Goal: Contribute content: Contribute content

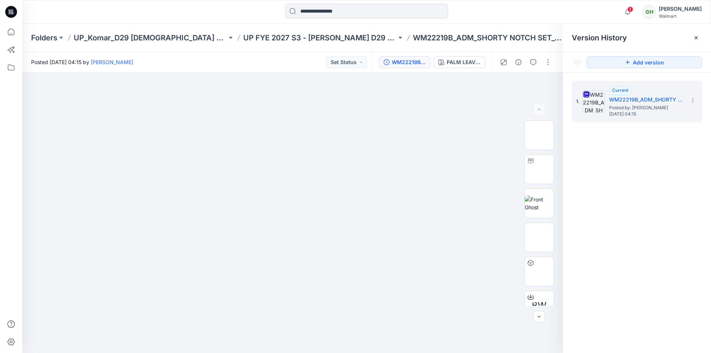
click at [13, 11] on icon at bounding box center [11, 12] width 12 height 12
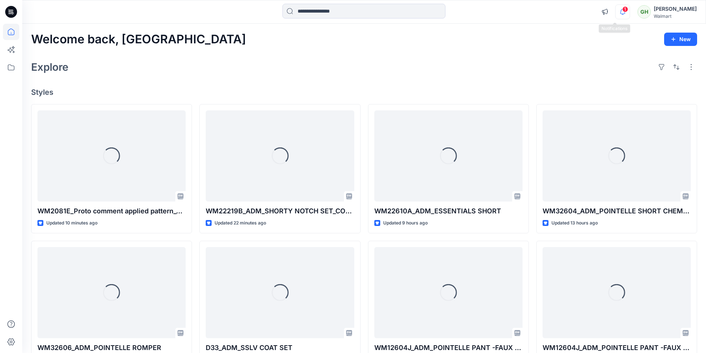
click at [620, 8] on icon "button" at bounding box center [622, 11] width 14 height 15
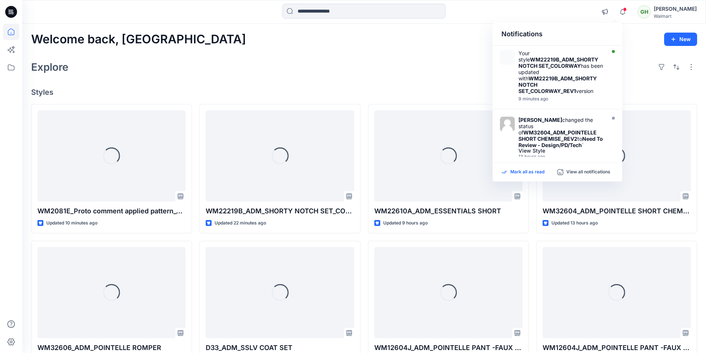
click at [544, 174] on p "Mark all as read" at bounding box center [527, 172] width 34 height 7
click at [399, 86] on div "Welcome back, Gayan New Explore Styles Loading... WM2081E_Proto comment applied…" at bounding box center [364, 283] width 684 height 519
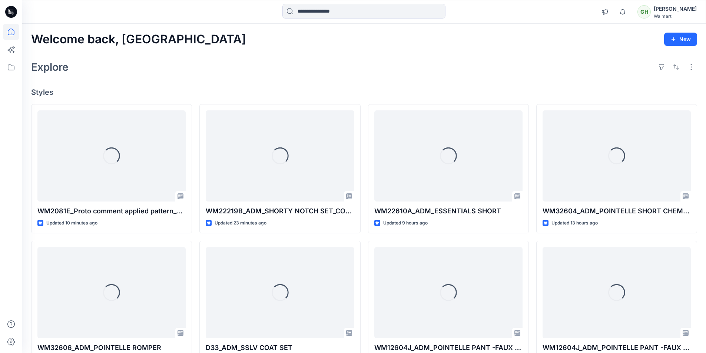
click at [483, 35] on div "Welcome back, Gayan New" at bounding box center [364, 40] width 666 height 14
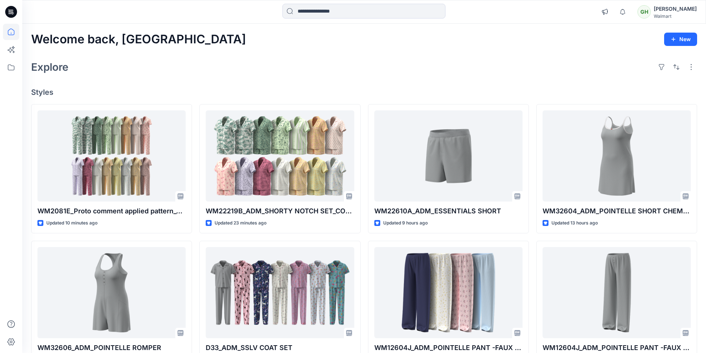
click at [285, 49] on div "Welcome back, Gayan New Explore Styles WM2081E_Proto comment applied pattern_CO…" at bounding box center [364, 283] width 684 height 519
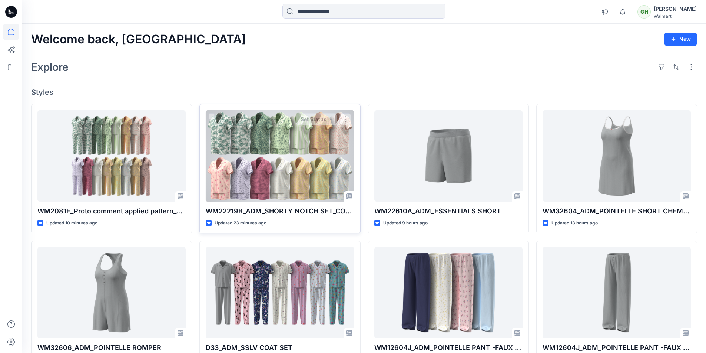
click at [287, 160] on div at bounding box center [280, 156] width 148 height 92
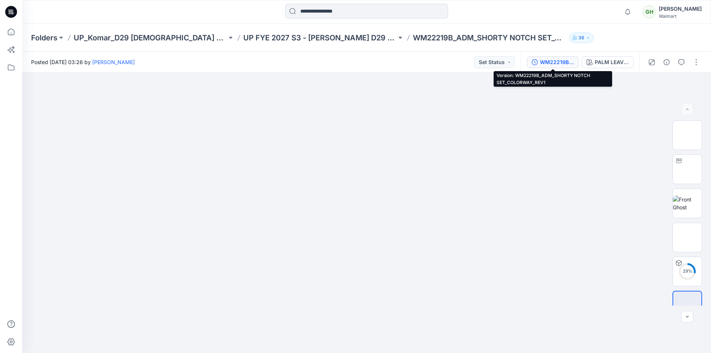
click at [562, 63] on div "WM22219B_ADM_SHORTY NOTCH SET_COLORWAY_REV1" at bounding box center [557, 62] width 34 height 8
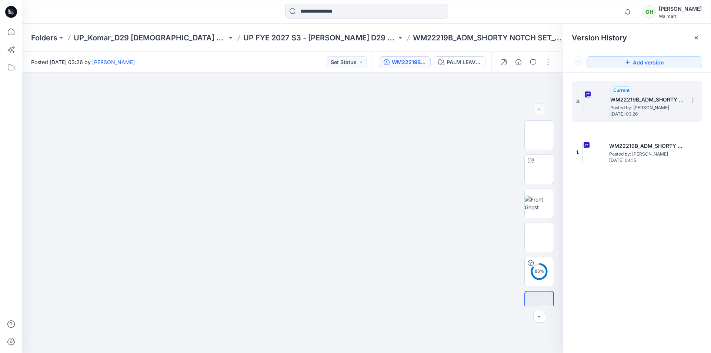
click at [637, 101] on h5 "WM22219B_ADM_SHORTY NOTCH SET_COLORWAY_REV1" at bounding box center [648, 99] width 74 height 9
click at [546, 60] on button "button" at bounding box center [548, 62] width 12 height 12
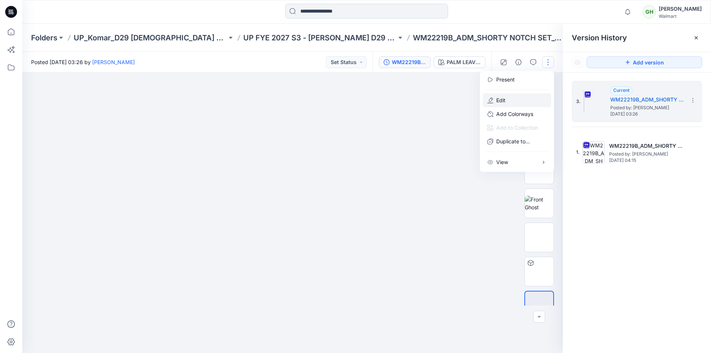
click at [505, 98] on p "Edit" at bounding box center [500, 100] width 9 height 8
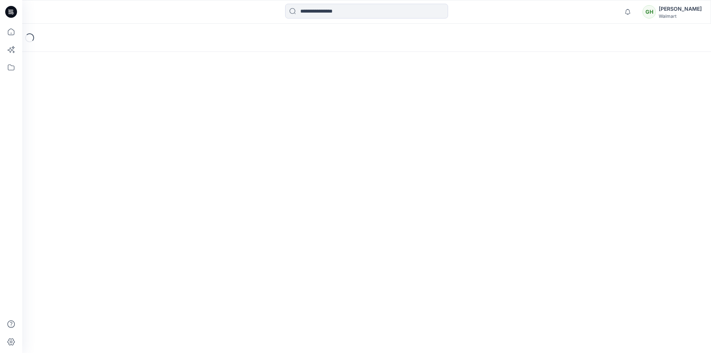
scroll to position [91, 0]
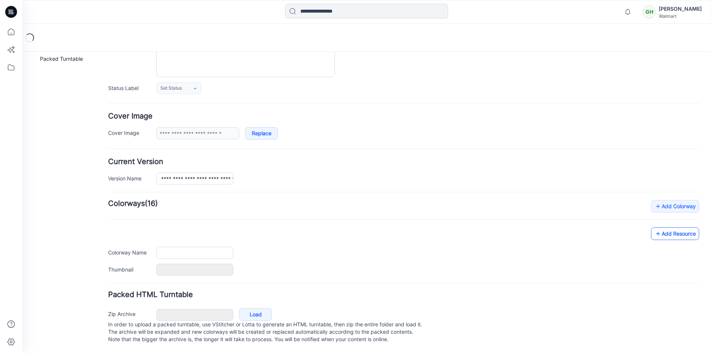
type input "**********"
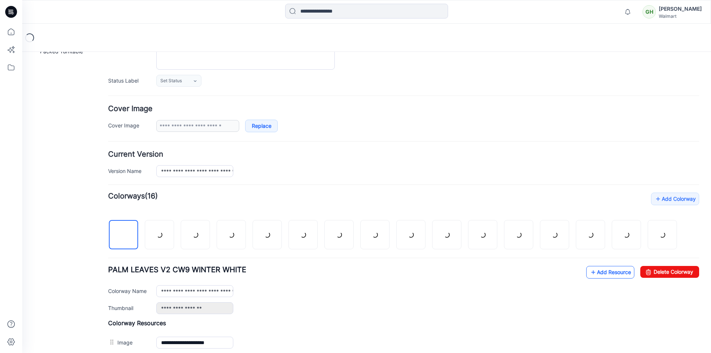
scroll to position [94, 0]
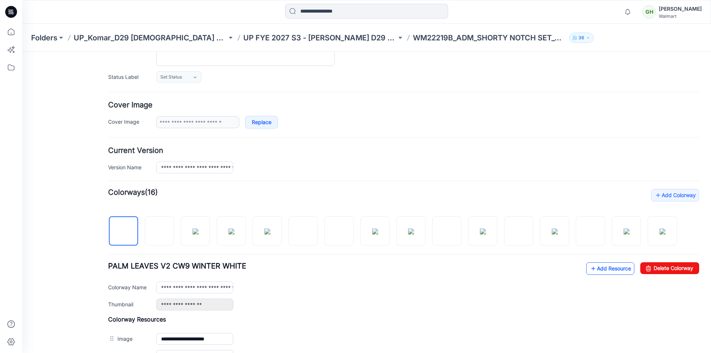
click at [602, 268] on link "Add Resource" at bounding box center [611, 268] width 48 height 13
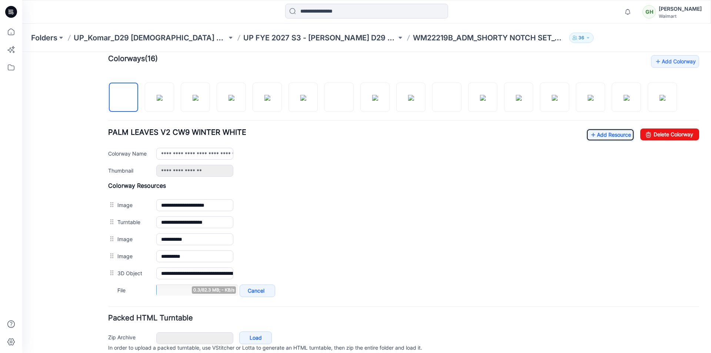
scroll to position [243, 0]
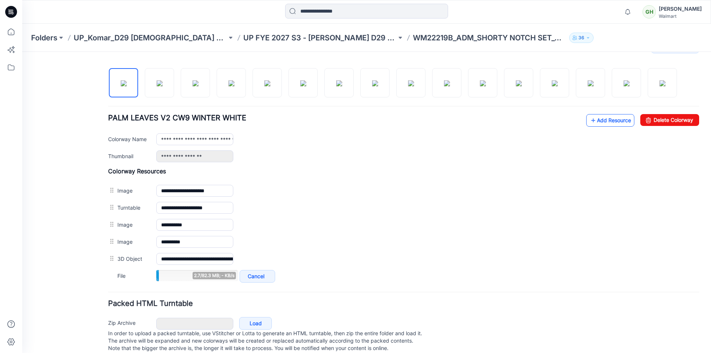
click at [607, 122] on link "Add Resource" at bounding box center [611, 120] width 48 height 13
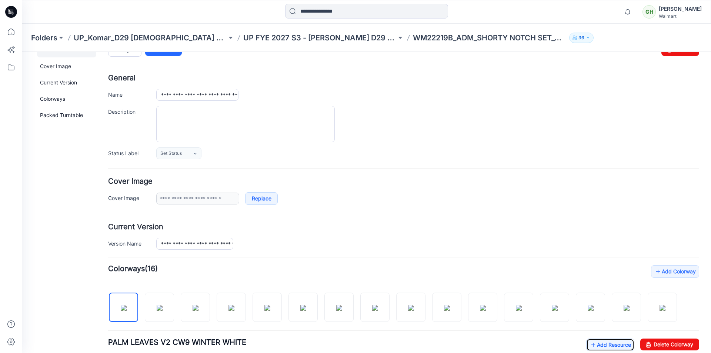
scroll to position [0, 0]
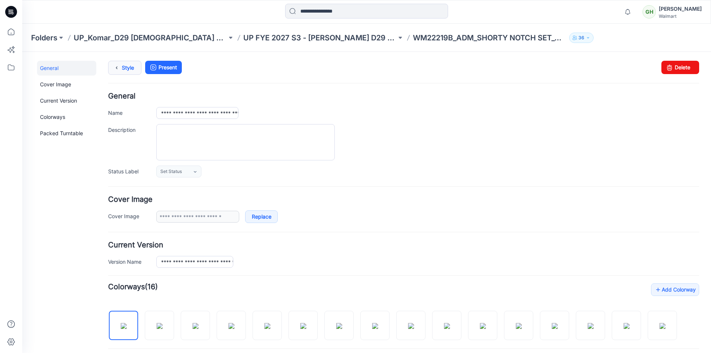
click at [129, 72] on link "Style" at bounding box center [124, 68] width 33 height 14
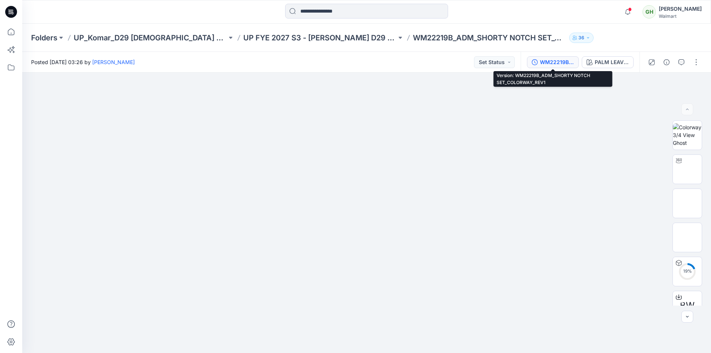
click at [566, 62] on div "WM22219B_ADM_SHORTY NOTCH SET_COLORWAY_REV1" at bounding box center [557, 62] width 34 height 8
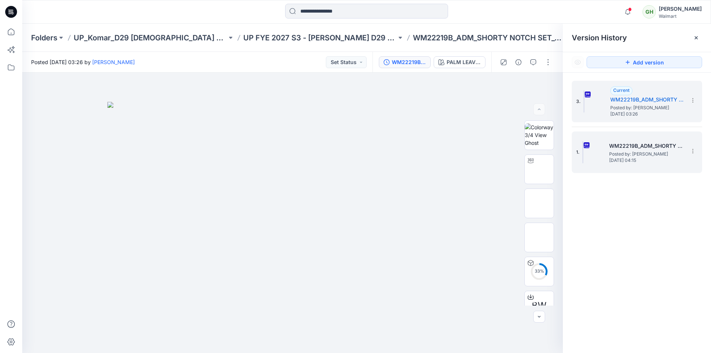
click at [628, 160] on span "Saturday, September 20, 2025 04:15" at bounding box center [646, 160] width 74 height 5
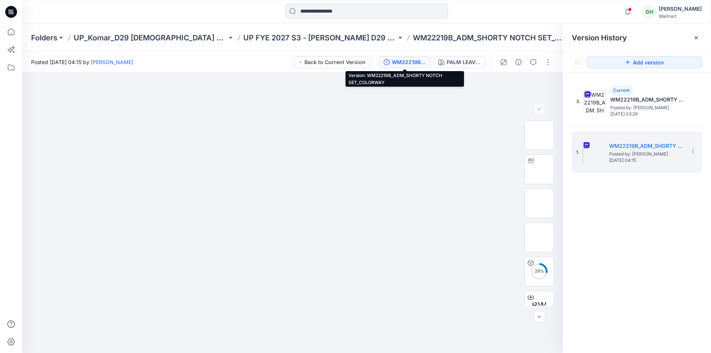
click at [406, 61] on div "WM22219B_ADM_SHORTY NOTCH SET_COLORWAY" at bounding box center [409, 62] width 34 height 8
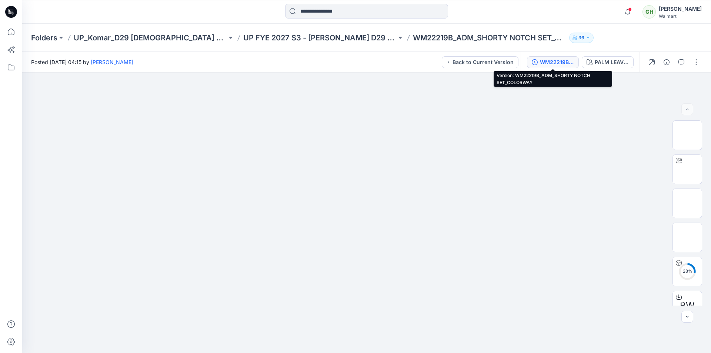
click at [559, 59] on div "WM22219B_ADM_SHORTY NOTCH SET_COLORWAY" at bounding box center [557, 62] width 34 height 8
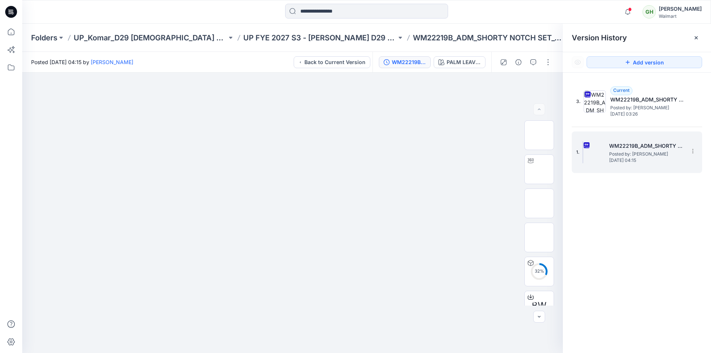
click at [643, 153] on span "Posted by: Gayan Hettiarachchi" at bounding box center [646, 153] width 74 height 7
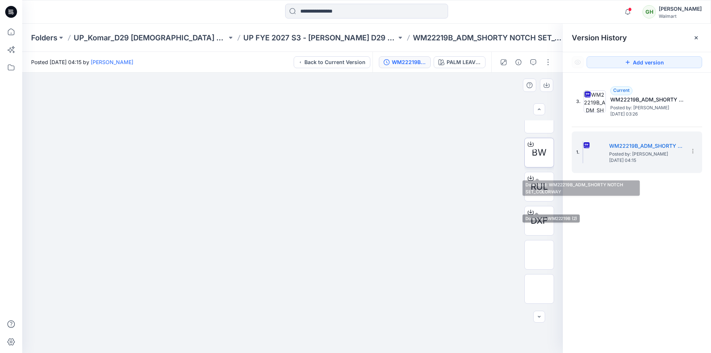
scroll to position [142, 0]
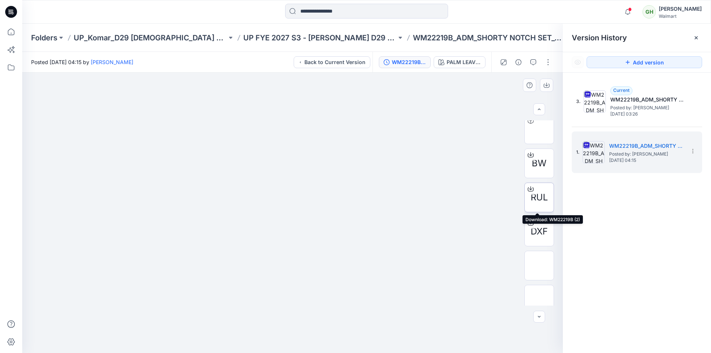
click at [537, 194] on span "RUL" at bounding box center [539, 197] width 17 height 13
click at [543, 230] on span "DXF" at bounding box center [539, 231] width 17 height 13
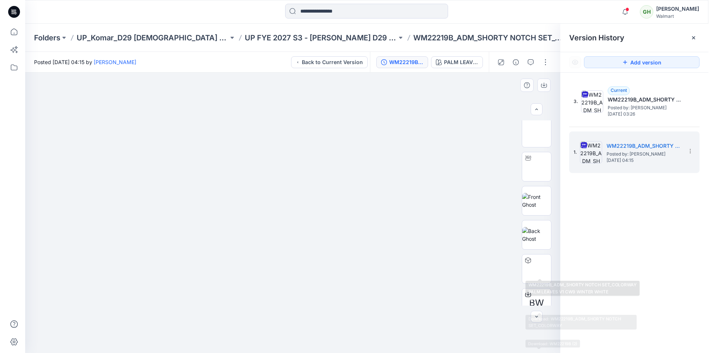
scroll to position [0, 0]
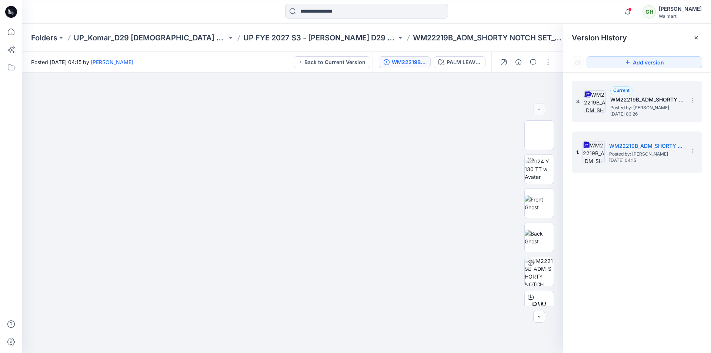
click at [645, 110] on span "Posted by: Gayan Hettiarachchi" at bounding box center [648, 107] width 74 height 7
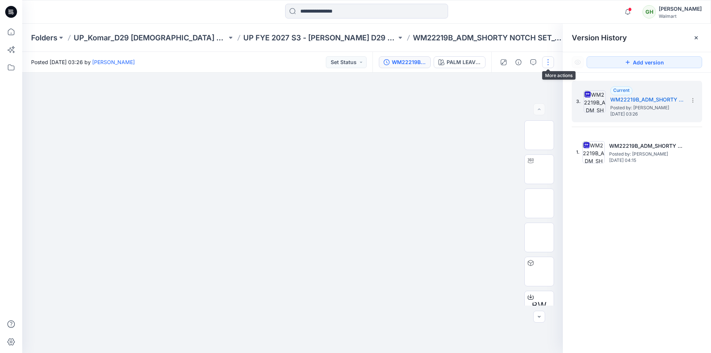
click at [551, 65] on button "button" at bounding box center [548, 62] width 12 height 12
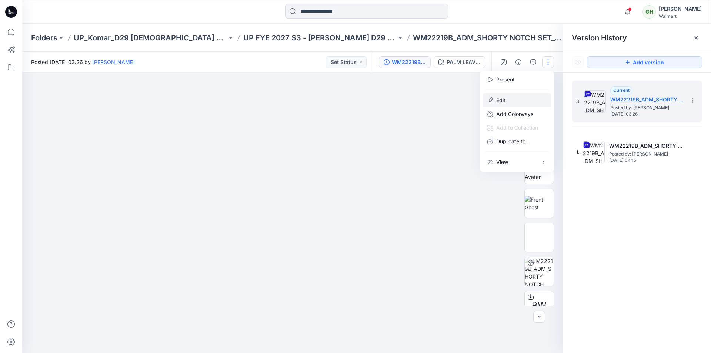
click at [506, 99] on button "Edit" at bounding box center [517, 100] width 68 height 14
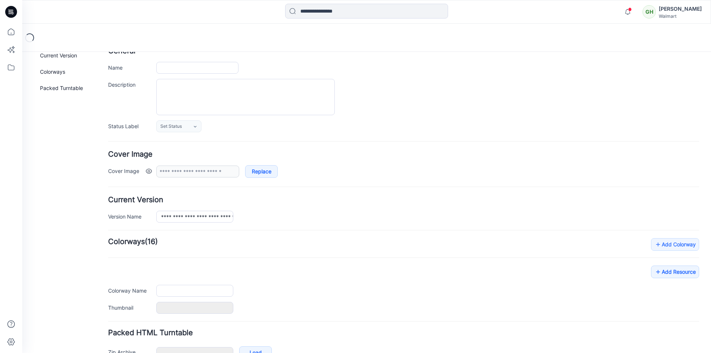
scroll to position [91, 0]
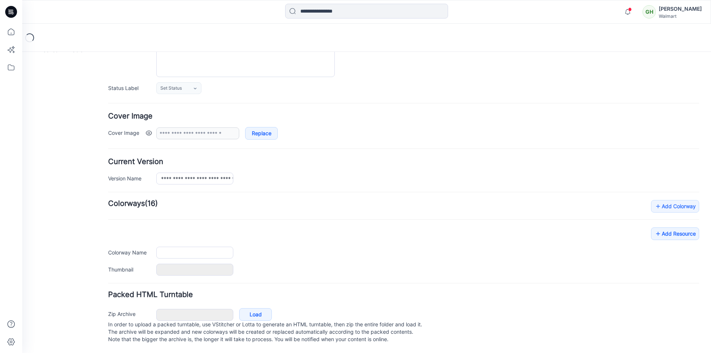
type input "**********"
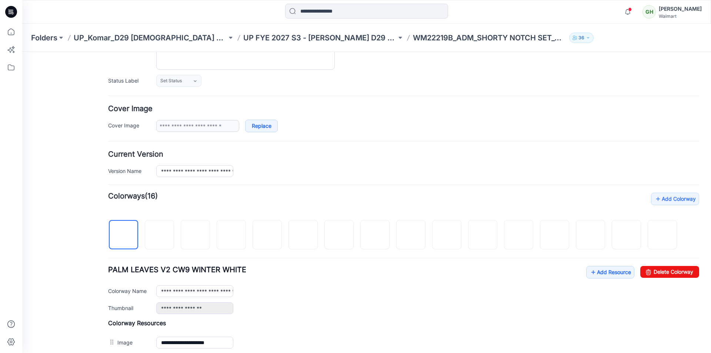
click at [590, 155] on h4 "Current Version" at bounding box center [403, 154] width 591 height 7
click at [607, 272] on link "Add Resource" at bounding box center [611, 272] width 48 height 13
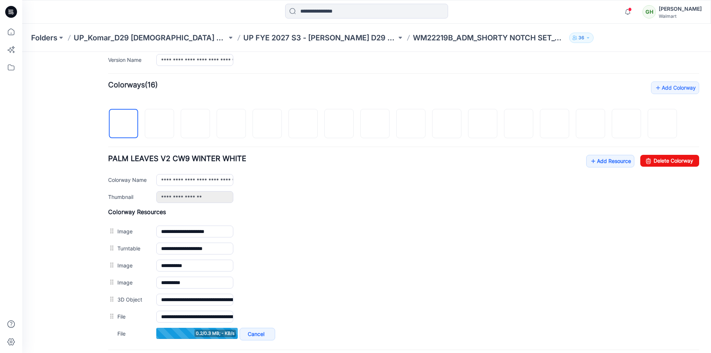
click at [611, 168] on div "**********" at bounding box center [403, 179] width 591 height 48
click at [606, 163] on link "Add Resource" at bounding box center [611, 161] width 48 height 13
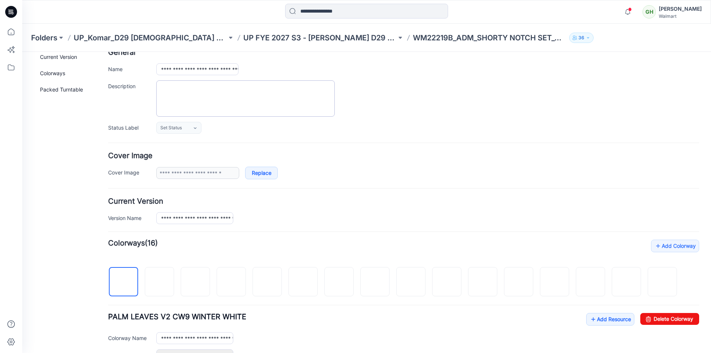
scroll to position [0, 0]
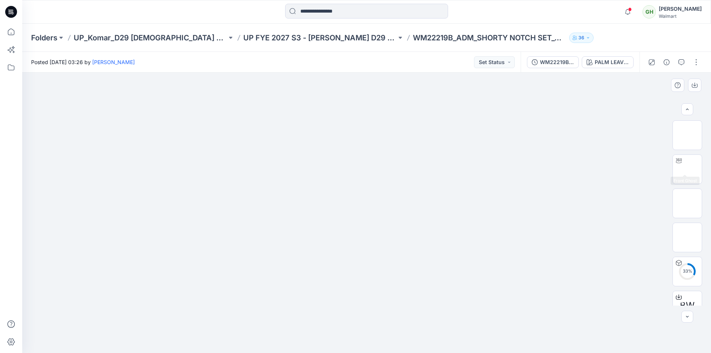
scroll to position [117, 0]
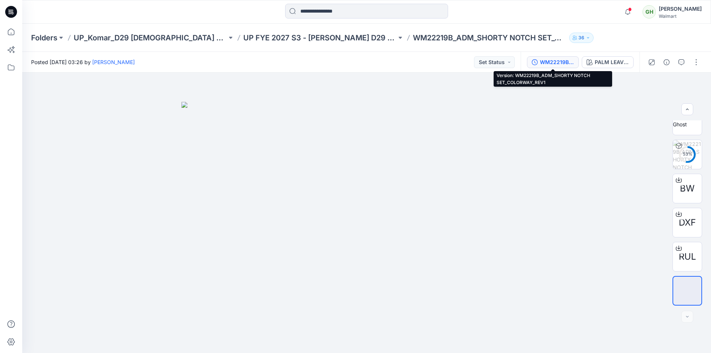
click at [565, 60] on div "WM22219B_ADM_SHORTY NOTCH SET_COLORWAY_REV1" at bounding box center [557, 62] width 34 height 8
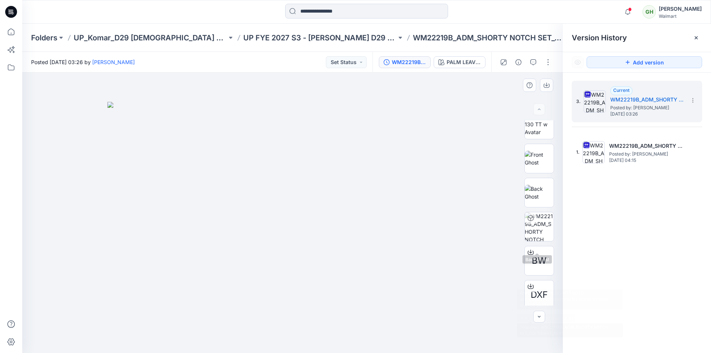
scroll to position [0, 0]
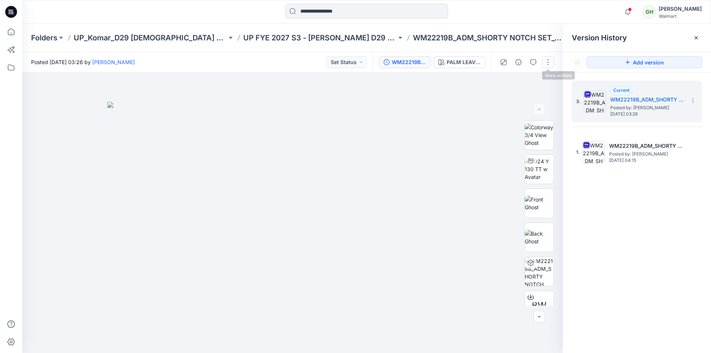
click at [551, 65] on button "button" at bounding box center [548, 62] width 12 height 12
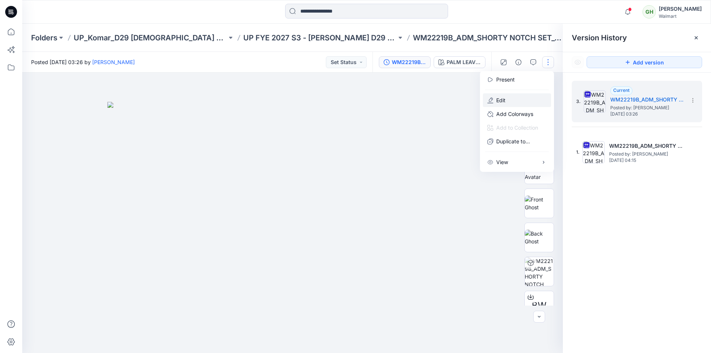
click at [509, 102] on button "Edit" at bounding box center [517, 100] width 68 height 14
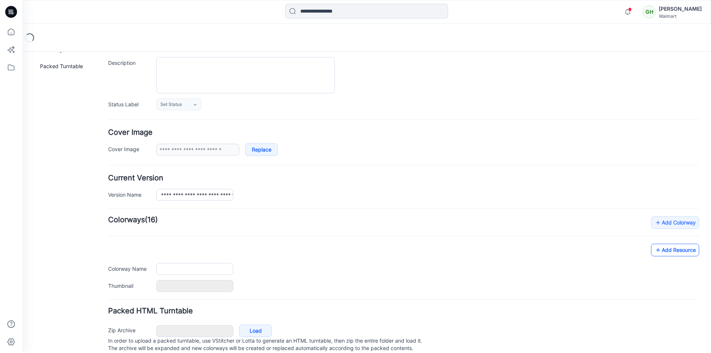
type input "**********"
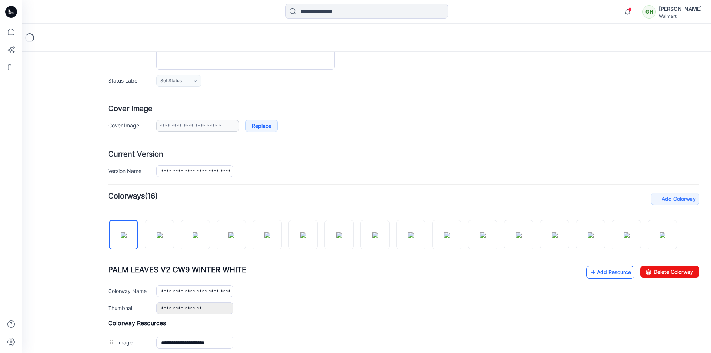
click at [595, 274] on link "Add Resource" at bounding box center [611, 272] width 48 height 13
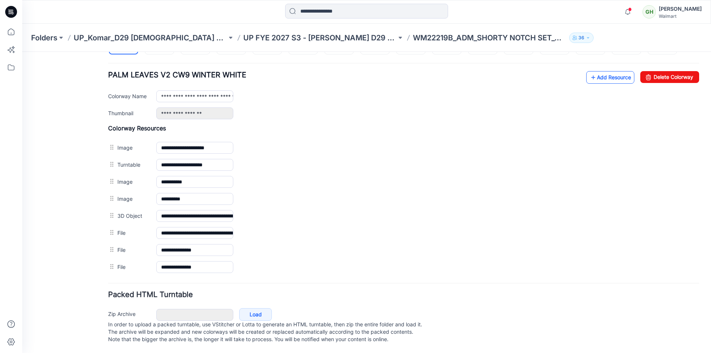
scroll to position [293, 0]
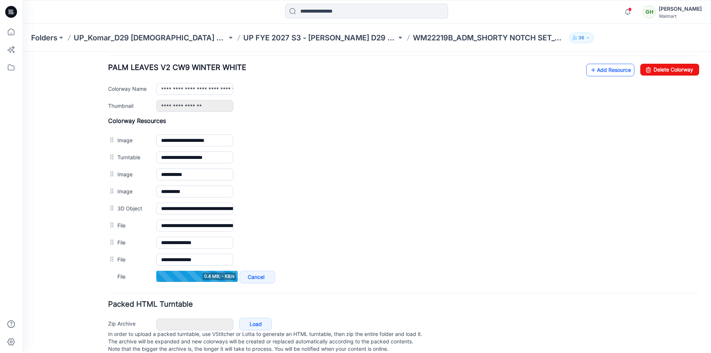
click at [603, 68] on link "Add Resource" at bounding box center [611, 70] width 48 height 13
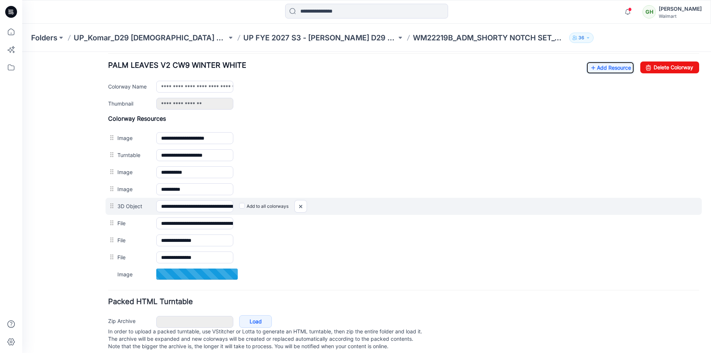
scroll to position [310, 0]
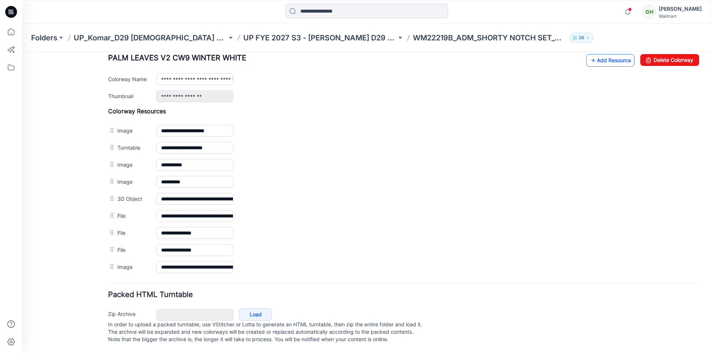
click at [597, 55] on link "Add Resource" at bounding box center [611, 60] width 48 height 13
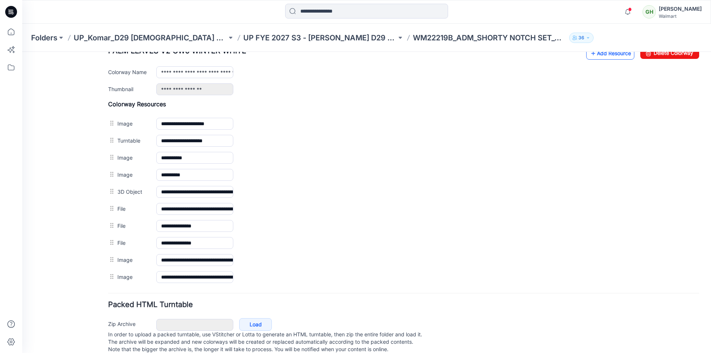
click at [610, 57] on link "Add Resource" at bounding box center [611, 53] width 48 height 13
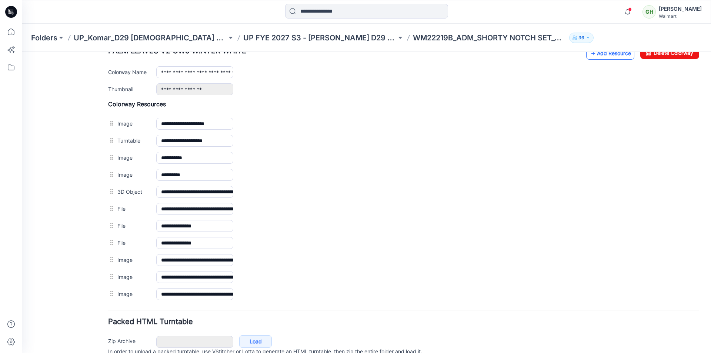
click at [606, 56] on link "Add Resource" at bounding box center [611, 53] width 48 height 13
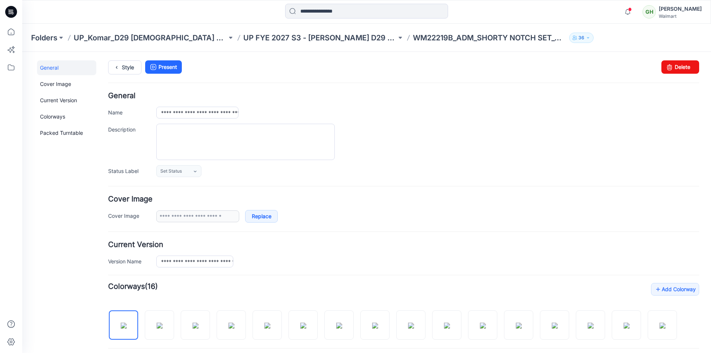
scroll to position [0, 0]
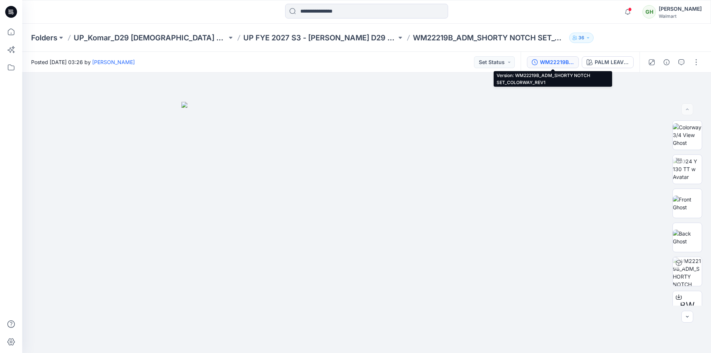
click at [564, 61] on div "WM22219B_ADM_SHORTY NOTCH SET_COLORWAY_REV1" at bounding box center [557, 62] width 34 height 8
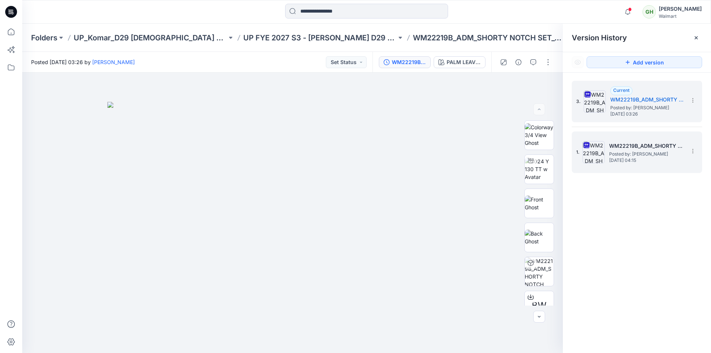
click at [622, 150] on span "Posted by: [PERSON_NAME]" at bounding box center [646, 153] width 74 height 7
click at [623, 112] on span "Tuesday, September 23, 2025 03:26" at bounding box center [648, 114] width 74 height 5
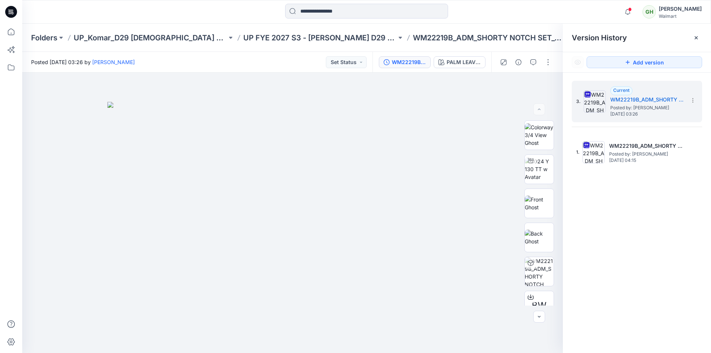
click at [3, 11] on div at bounding box center [11, 12] width 24 height 24
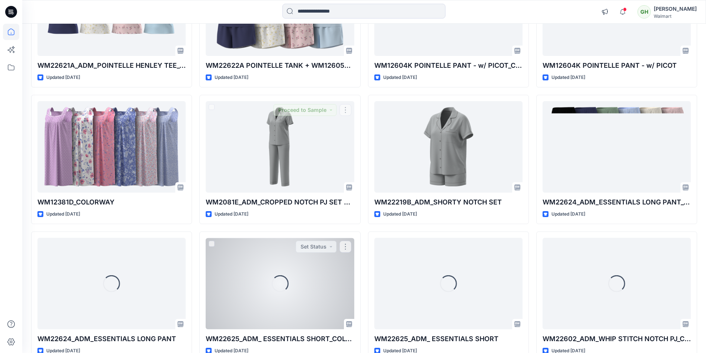
scroll to position [1269, 0]
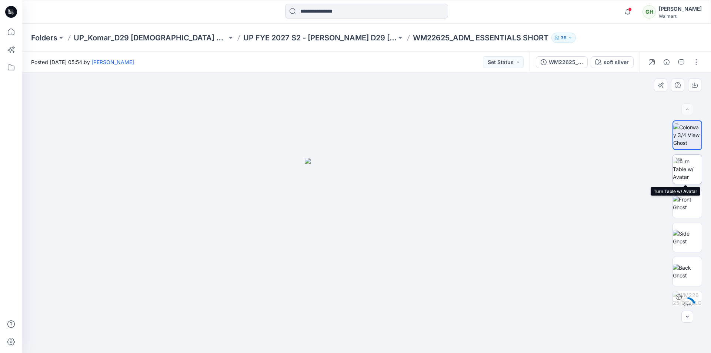
click at [691, 179] on img at bounding box center [687, 168] width 29 height 23
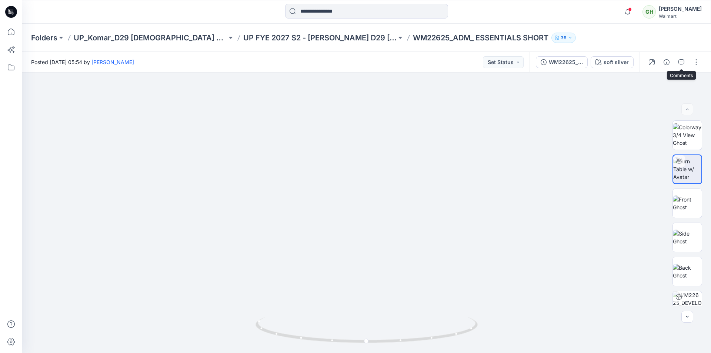
click at [681, 62] on icon "button" at bounding box center [682, 62] width 3 height 0
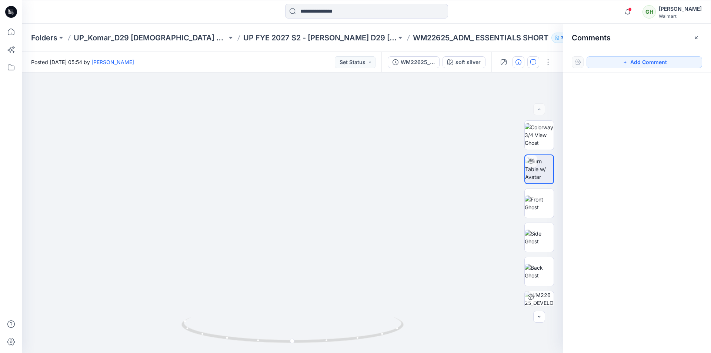
click at [520, 66] on button "button" at bounding box center [519, 62] width 12 height 12
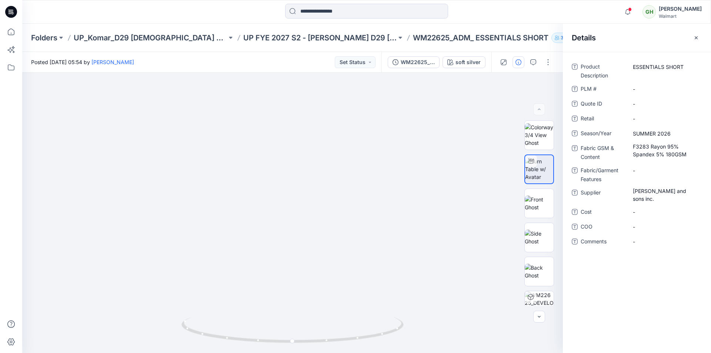
click at [13, 14] on icon at bounding box center [13, 14] width 2 height 0
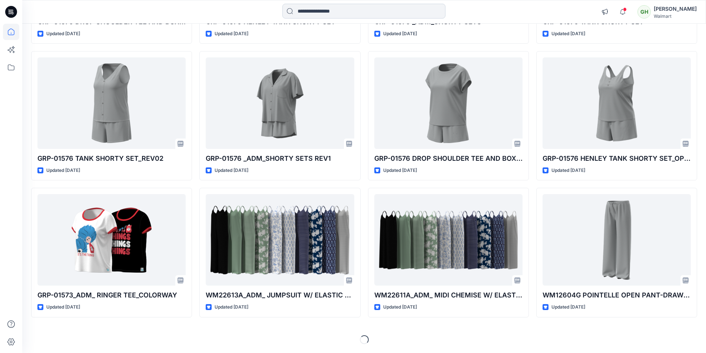
scroll to position [2392, 0]
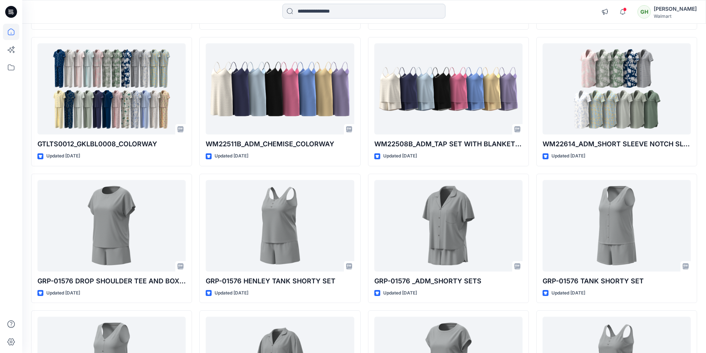
click at [317, 9] on input at bounding box center [363, 11] width 163 height 15
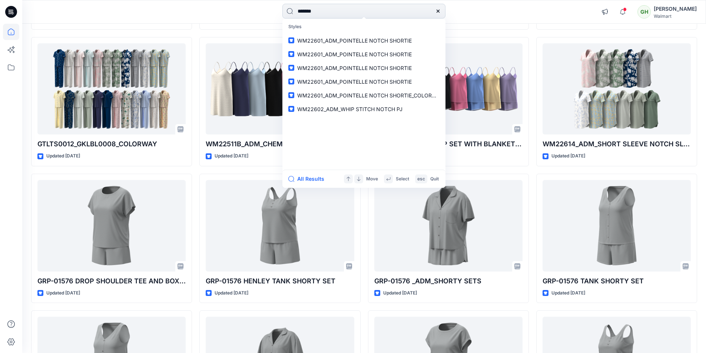
type input "*******"
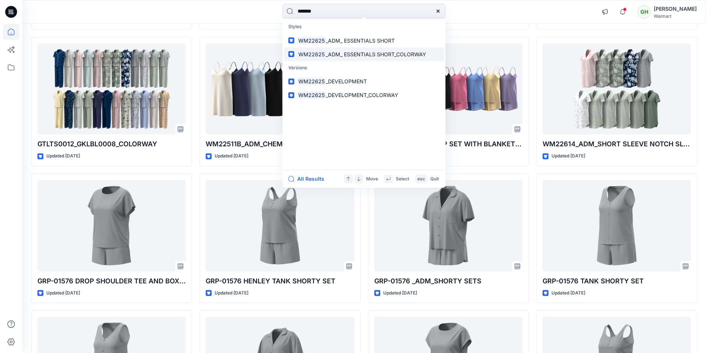
click at [358, 56] on span "_ADM_ ESSENTIALS SHORT_COLORWAY" at bounding box center [376, 54] width 100 height 6
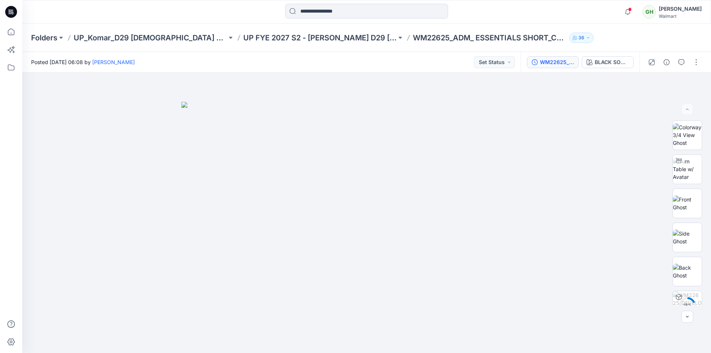
click at [562, 64] on div "WM22625_DEVELOPMENT_COLORWAY" at bounding box center [557, 62] width 34 height 8
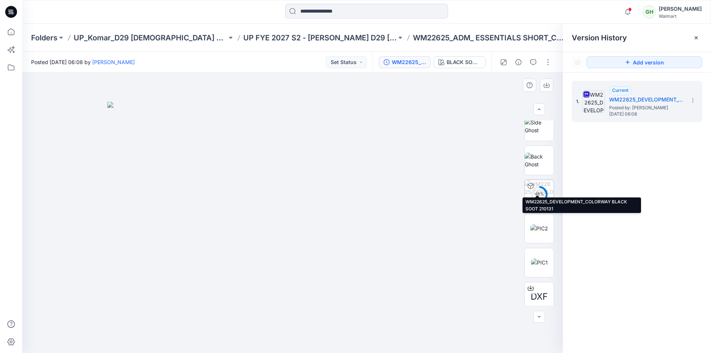
scroll to position [185, 0]
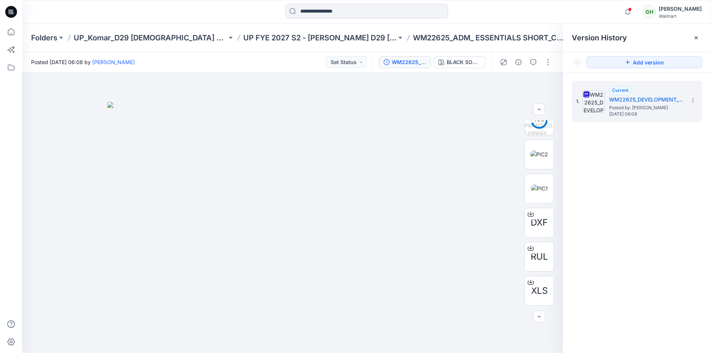
click at [219, 25] on div "Folders UP_Komar_D29 [DEMOGRAPHIC_DATA] Sleep UP FYE 2027 S2 - [PERSON_NAME] D2…" at bounding box center [366, 38] width 689 height 28
